Goal: Task Accomplishment & Management: Check status

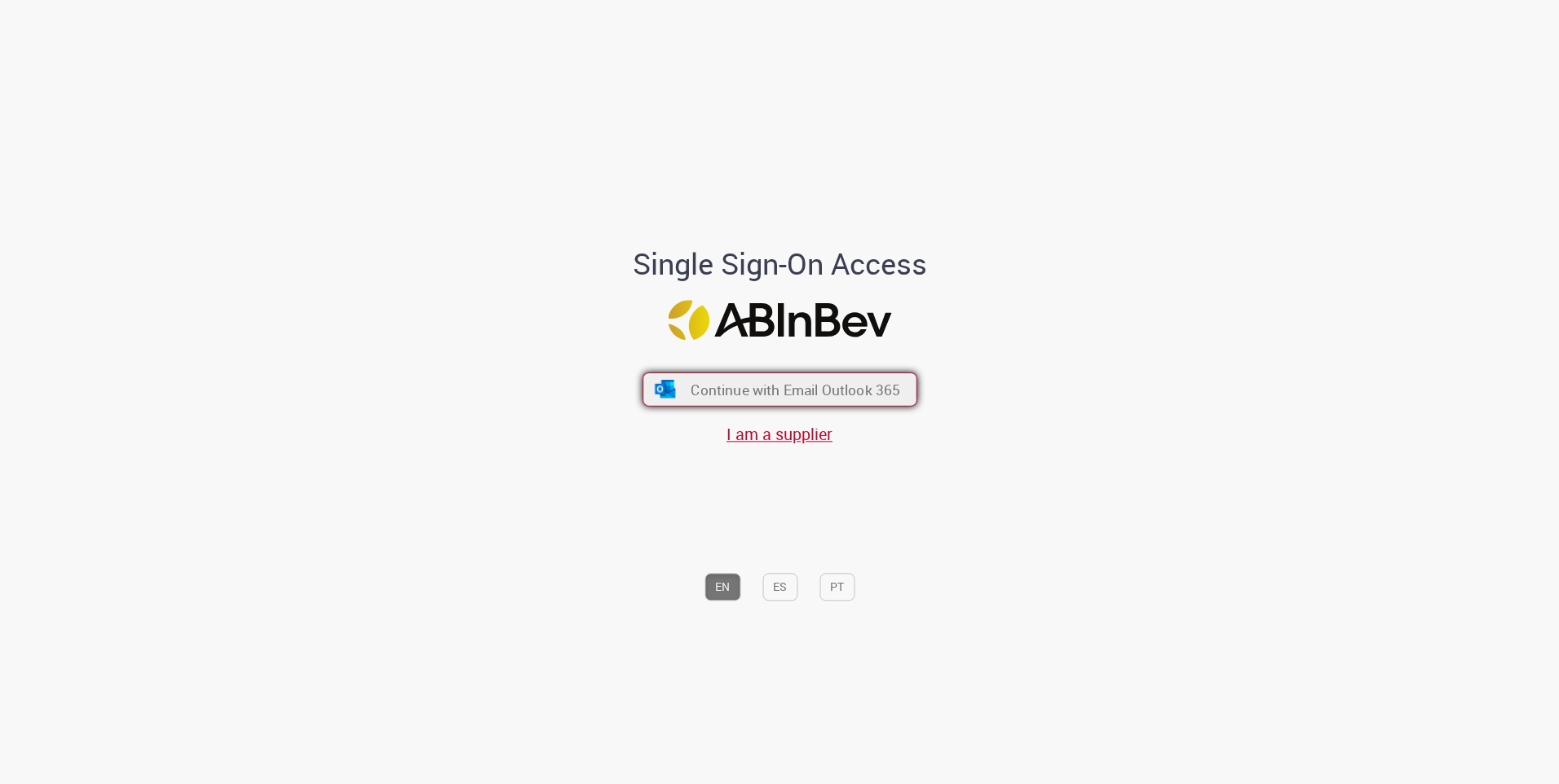
click at [889, 397] on span "Continue with Email Outlook 365" at bounding box center [796, 390] width 210 height 19
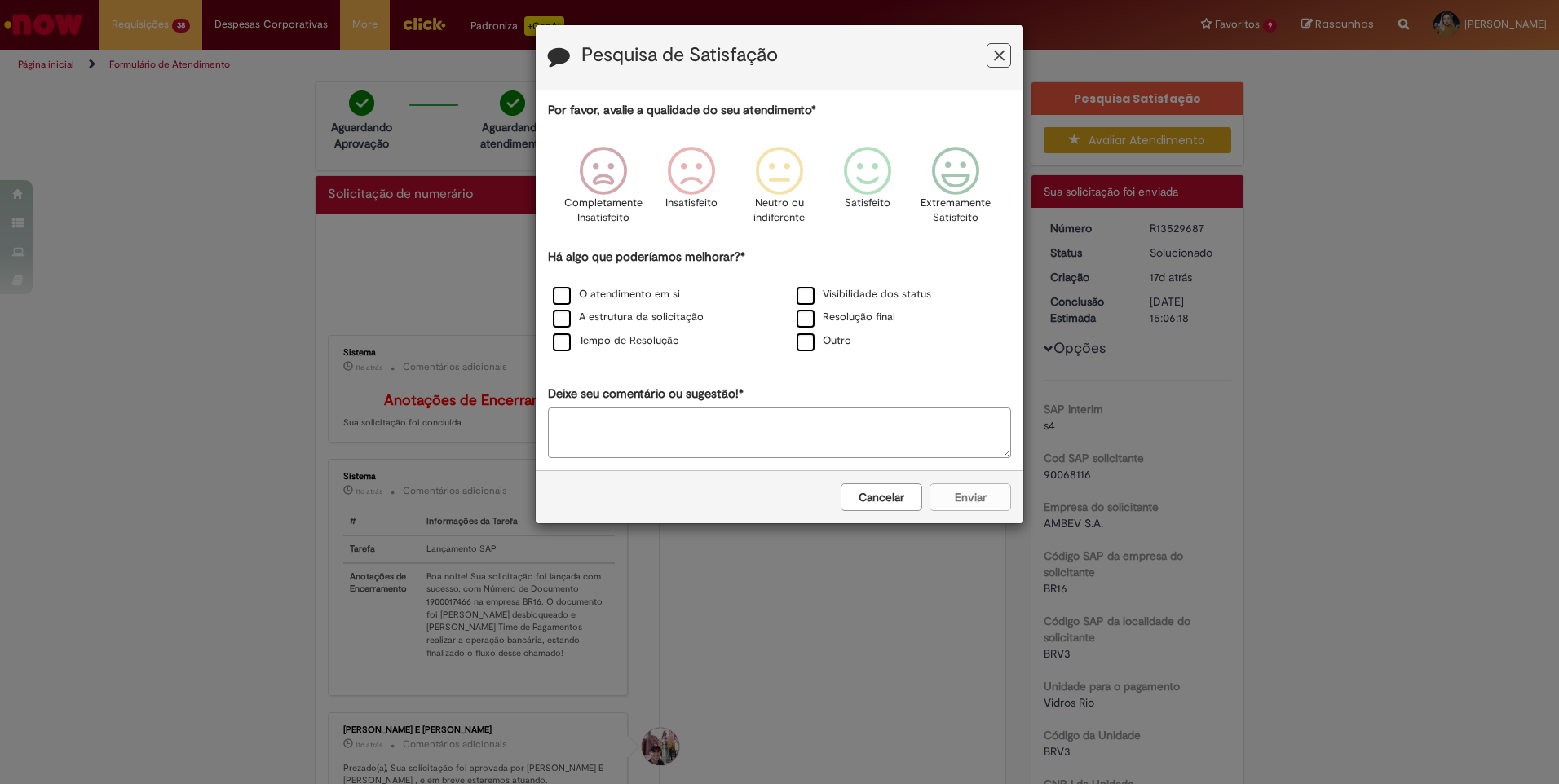
click at [991, 58] on button "Feedback" at bounding box center [999, 56] width 24 height 24
click at [998, 56] on icon "Feedback" at bounding box center [999, 56] width 10 height 17
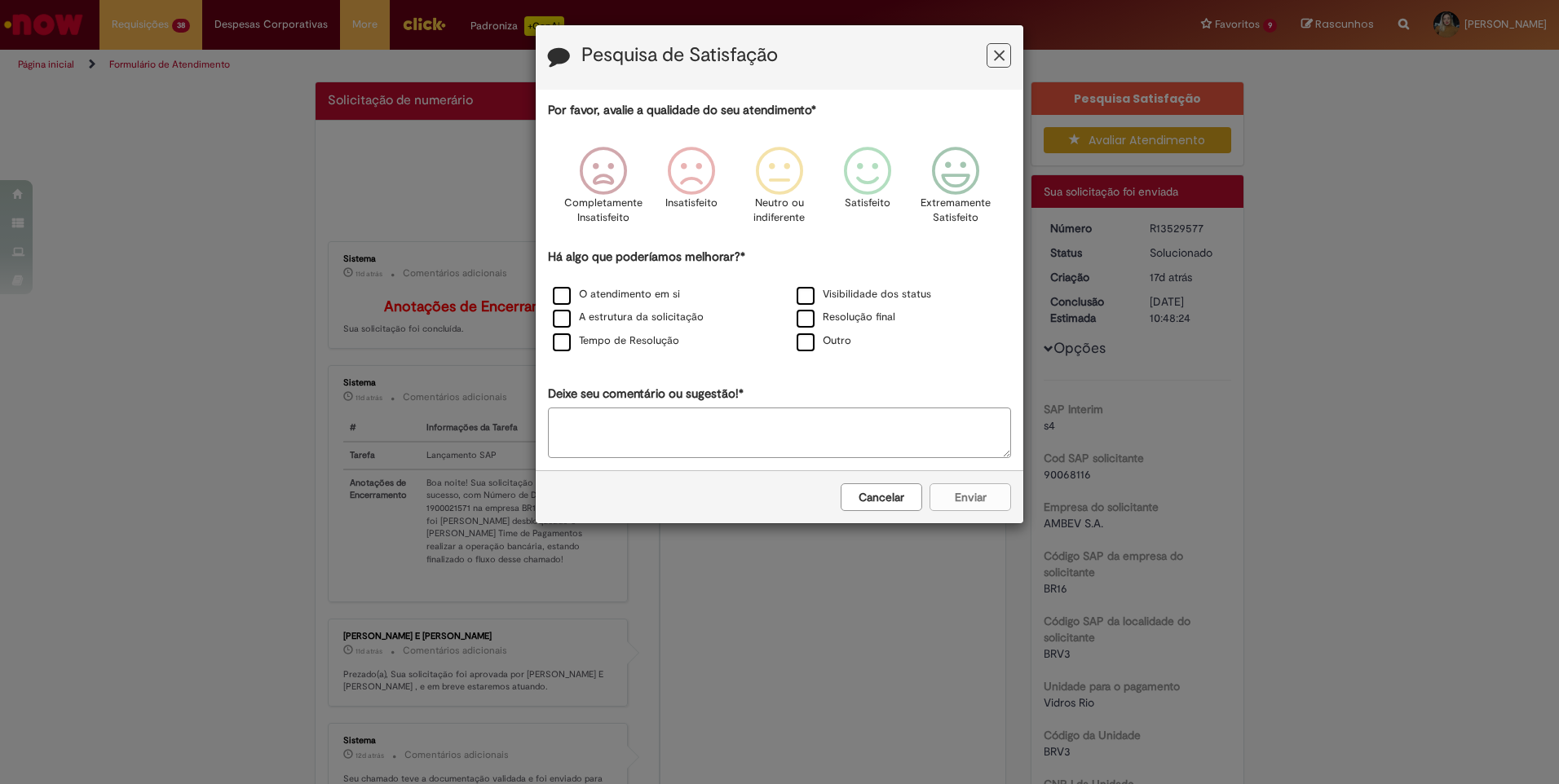
click at [992, 59] on button "Feedback" at bounding box center [999, 56] width 24 height 24
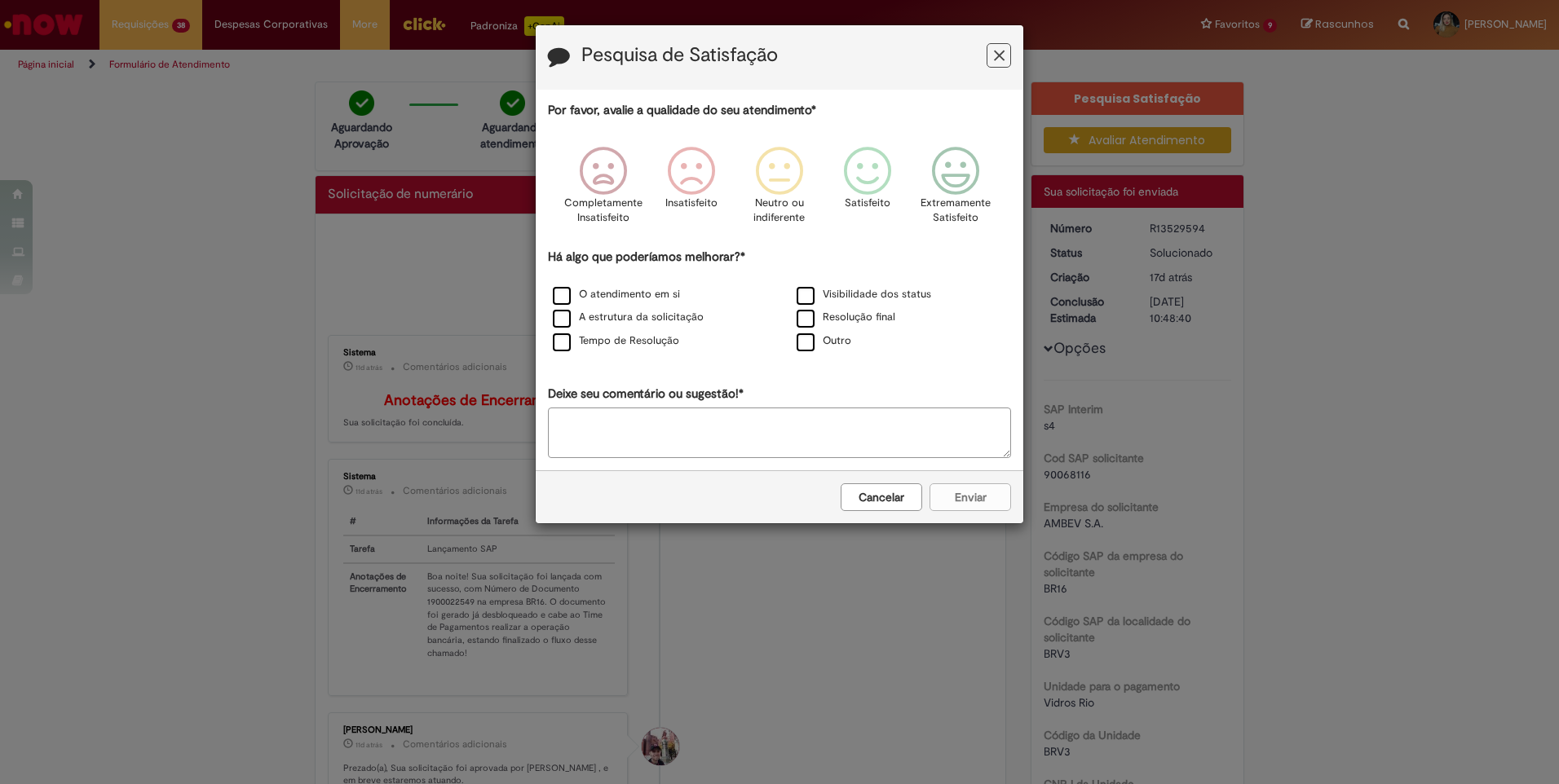
click at [1001, 52] on icon "Feedback" at bounding box center [999, 56] width 10 height 17
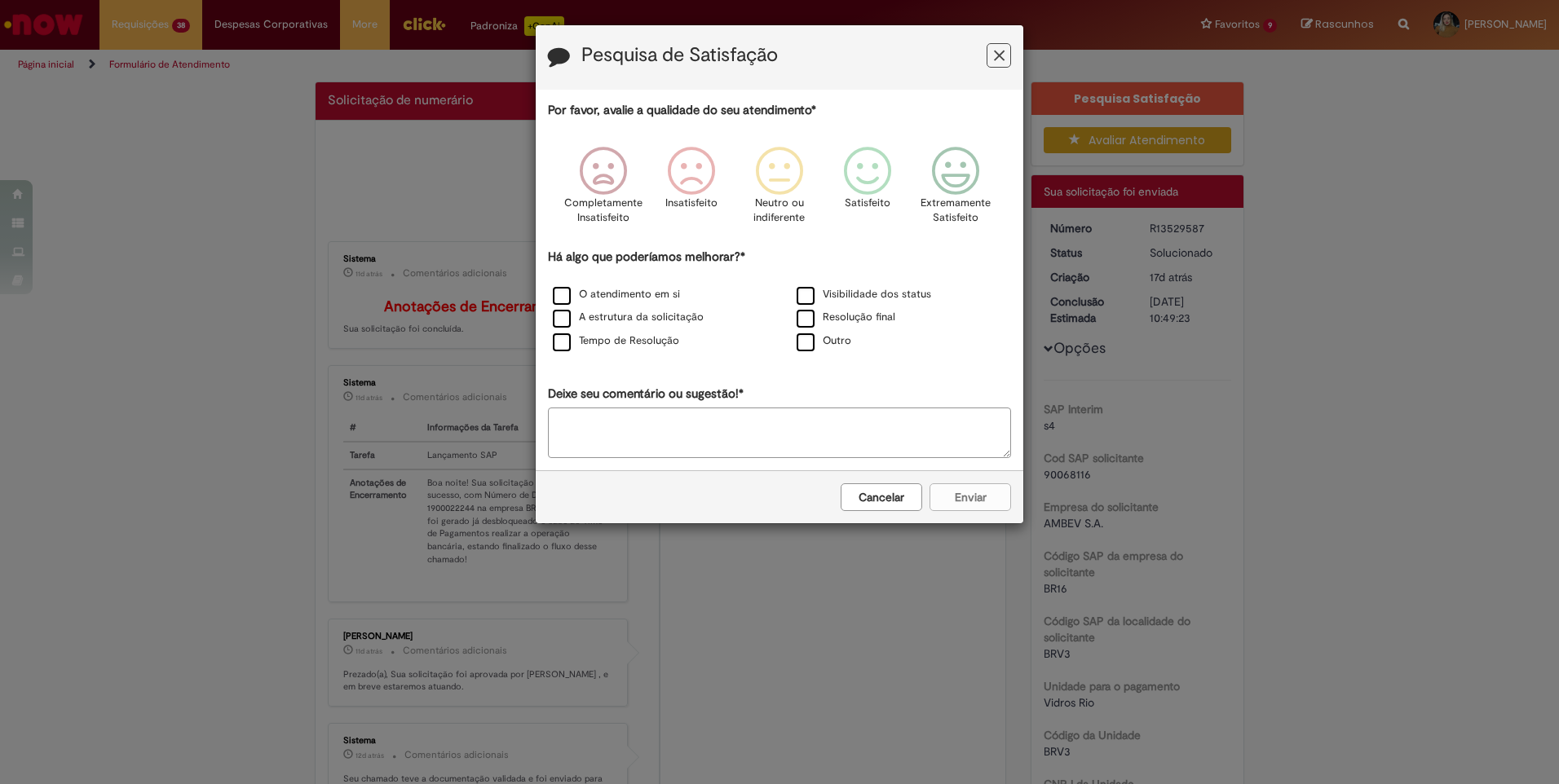
click at [1004, 57] on icon "Feedback" at bounding box center [999, 56] width 10 height 17
click at [1009, 56] on button "Feedback" at bounding box center [999, 56] width 24 height 24
click at [999, 53] on icon "Feedback" at bounding box center [999, 56] width 10 height 17
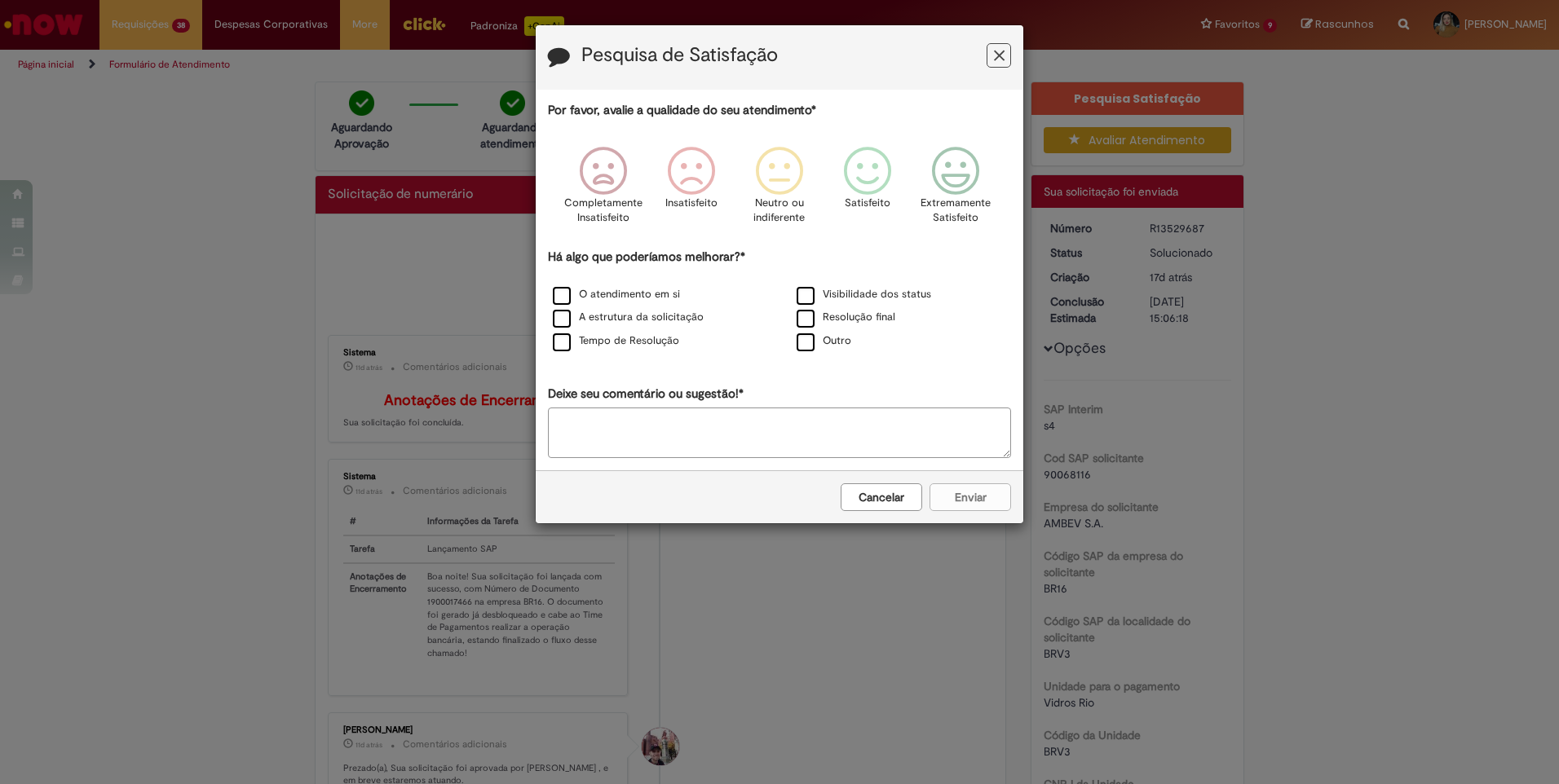
drag, startPoint x: 1001, startPoint y: 58, endPoint x: 1077, endPoint y: 234, distance: 191.7
click at [1001, 61] on icon "Feedback" at bounding box center [999, 56] width 10 height 17
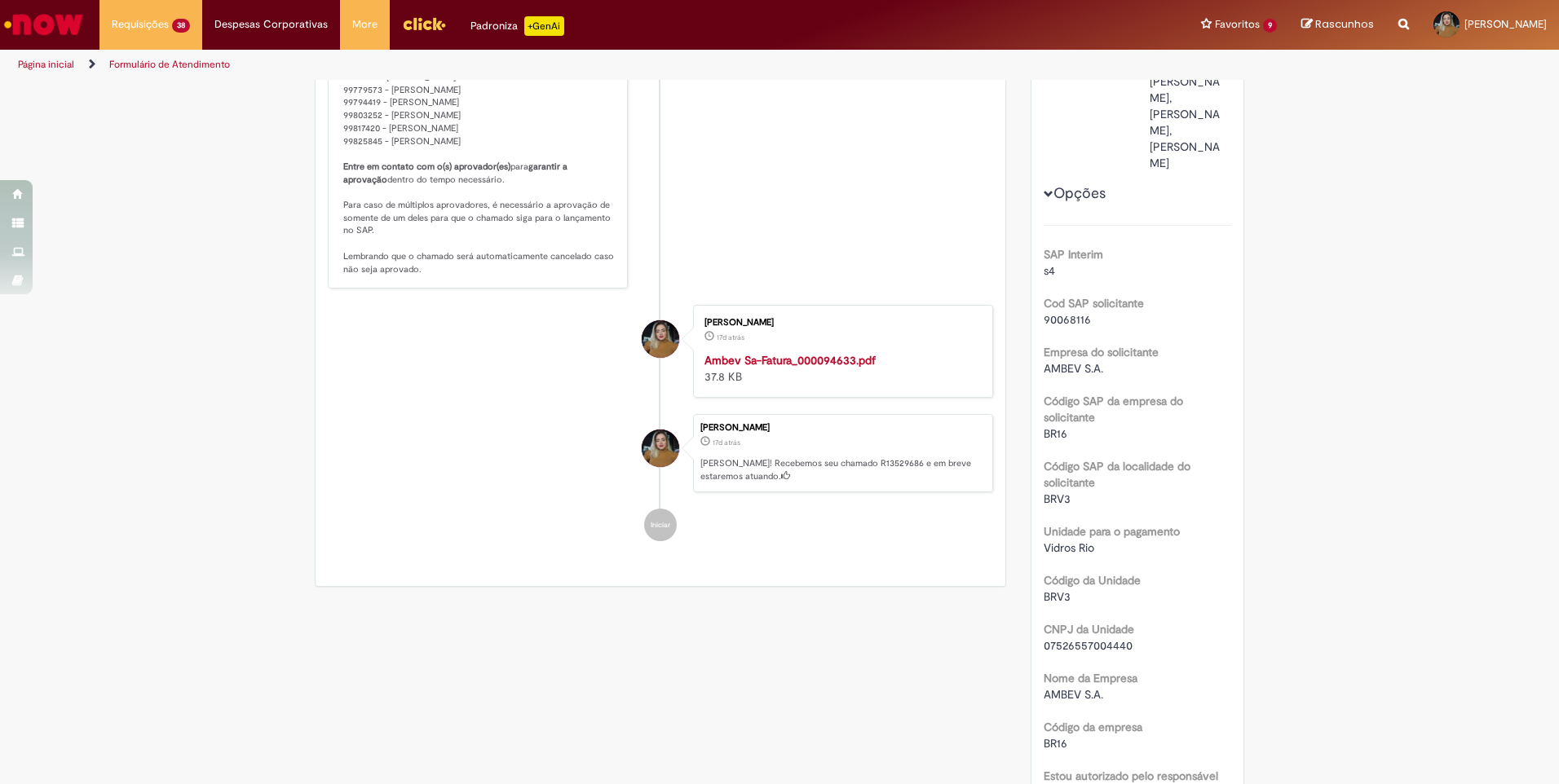
scroll to position [82, 0]
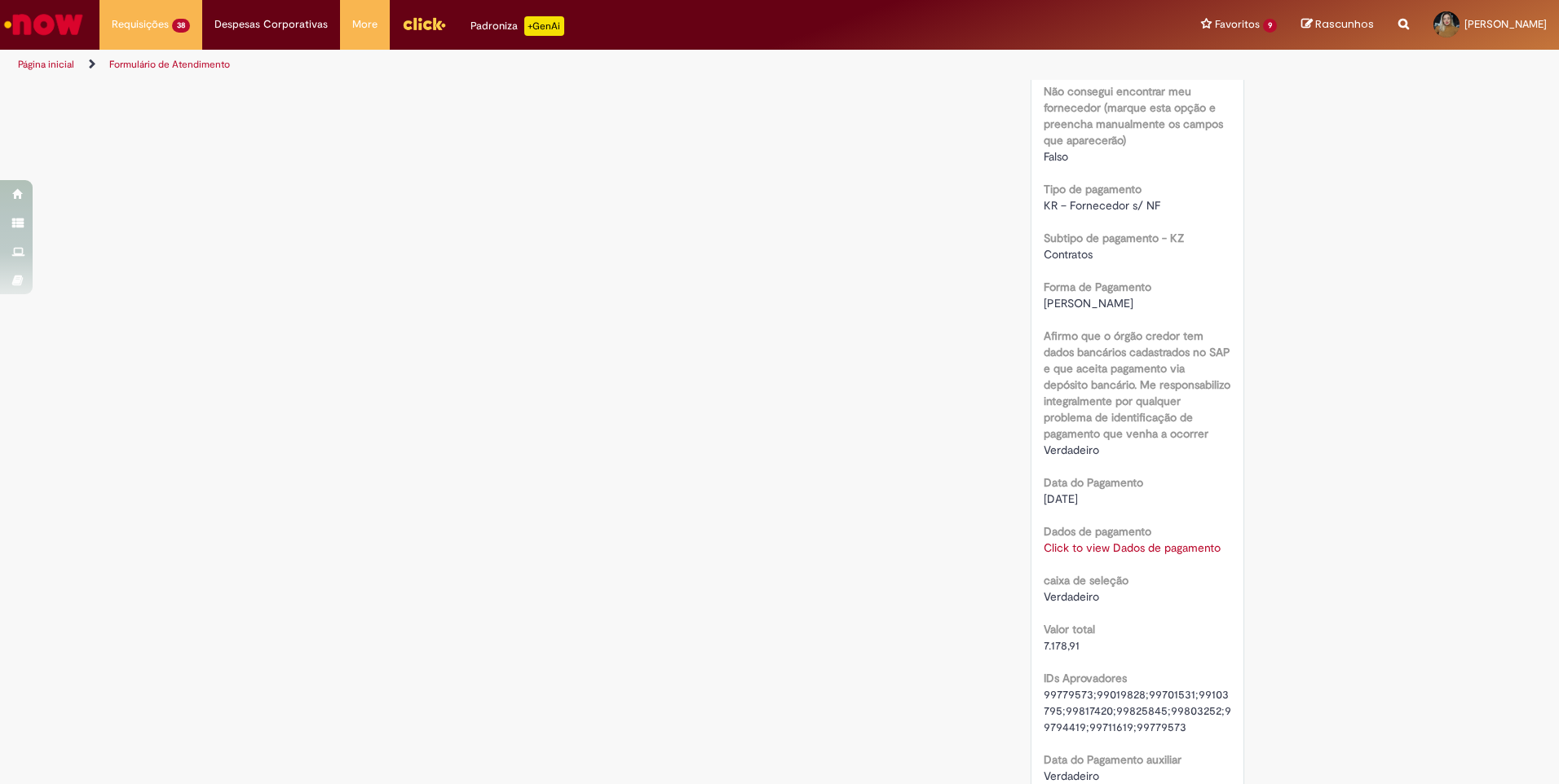
scroll to position [1549, 0]
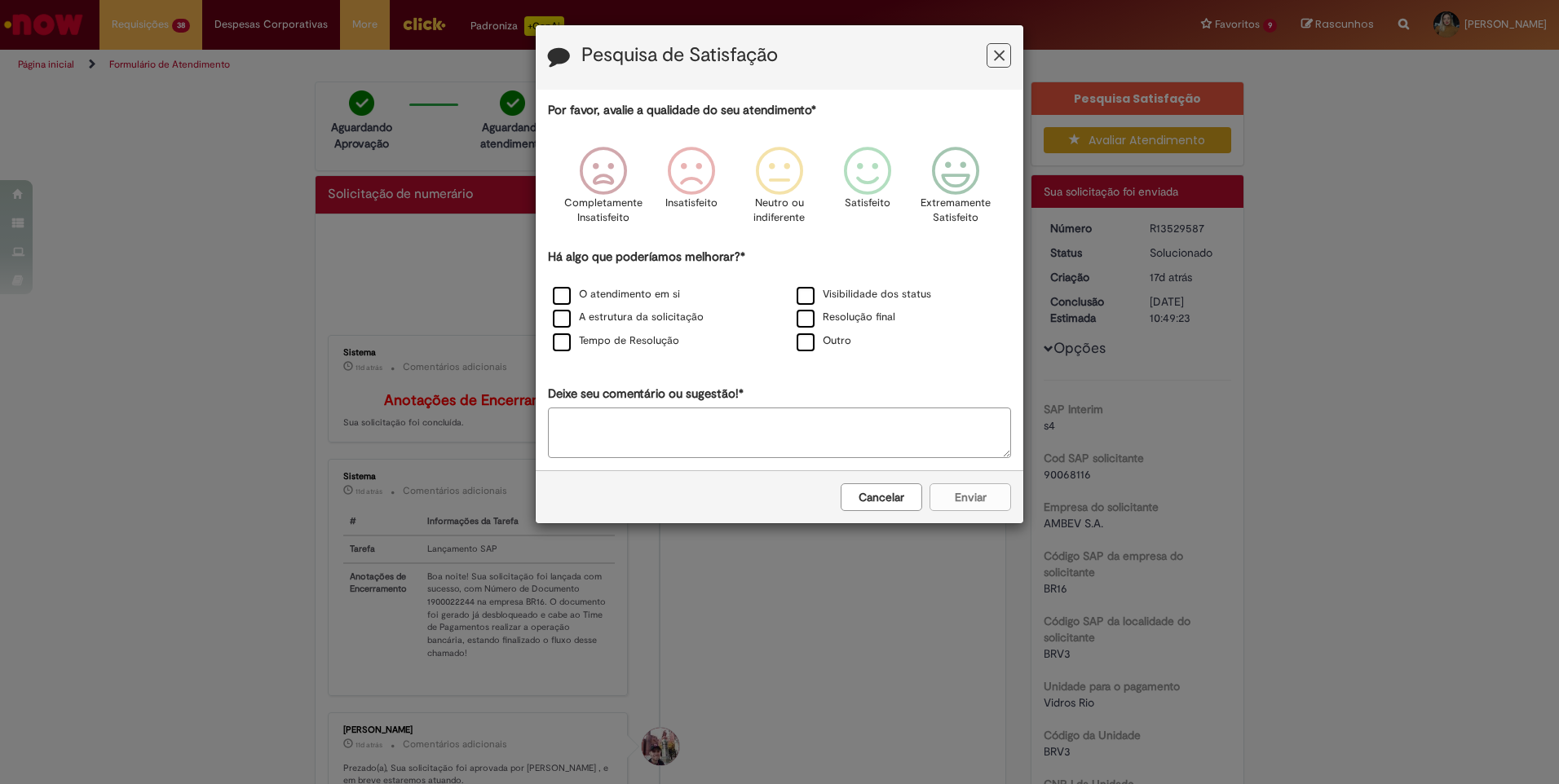
click at [1001, 53] on icon "Feedback" at bounding box center [999, 56] width 10 height 17
drag, startPoint x: 1005, startPoint y: 61, endPoint x: 1009, endPoint y: 71, distance: 10.8
click at [1005, 63] on button "Feedback" at bounding box center [999, 56] width 24 height 24
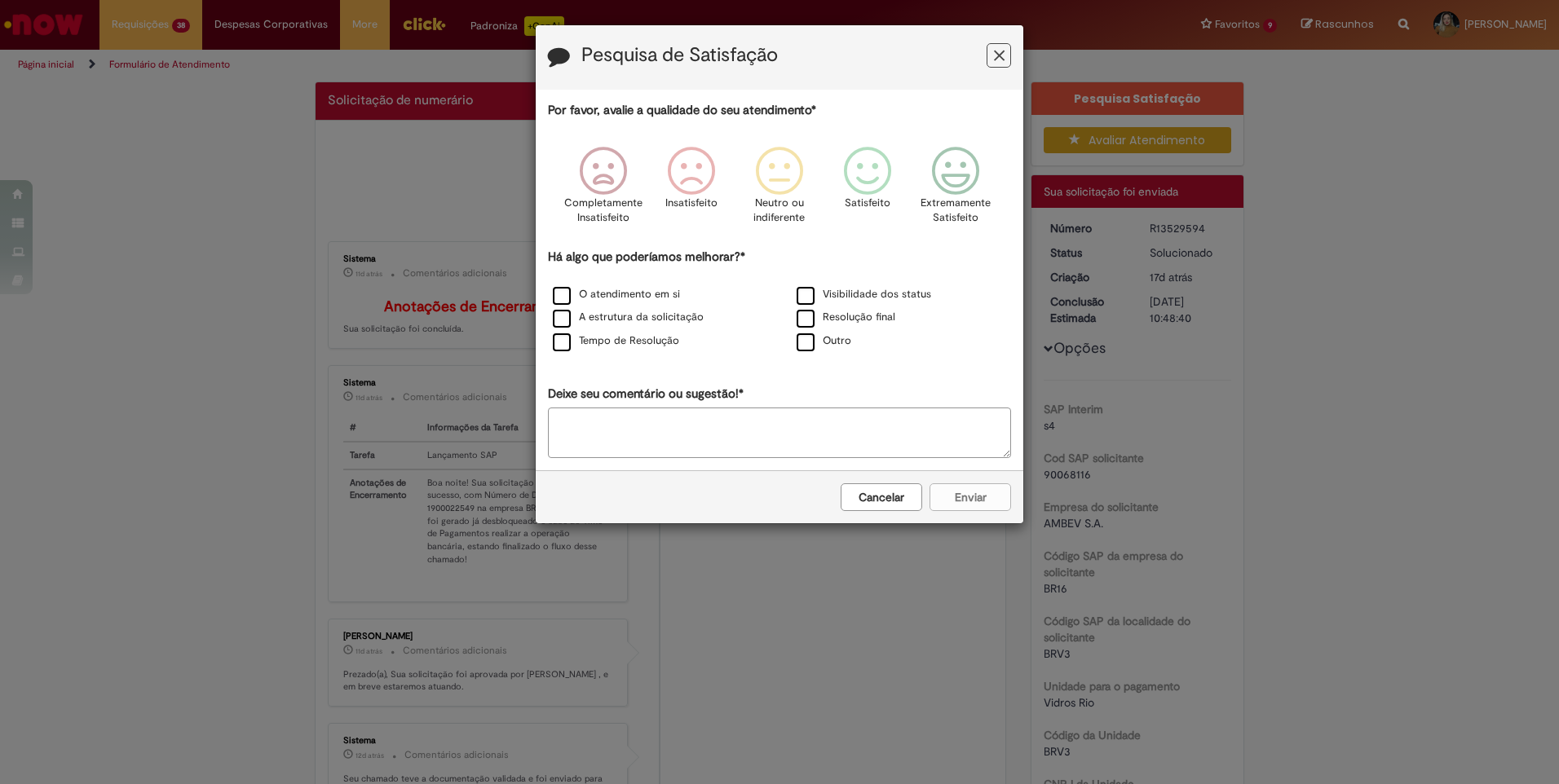
click at [997, 56] on icon "Feedback" at bounding box center [999, 56] width 10 height 17
click at [999, 52] on icon "Feedback" at bounding box center [999, 56] width 10 height 17
